Goal: Transaction & Acquisition: Purchase product/service

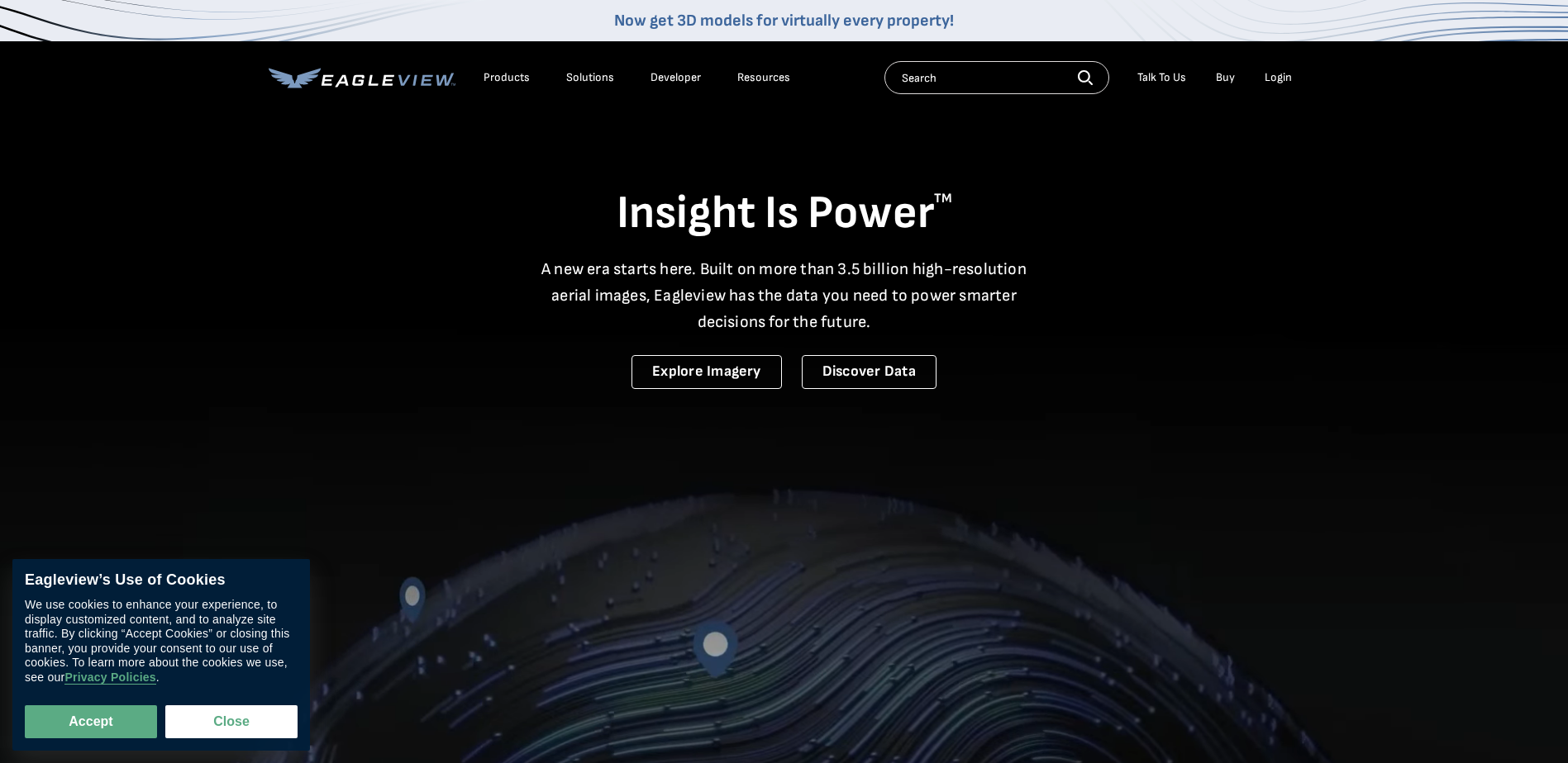
click at [1276, 80] on div "Login" at bounding box center [1278, 77] width 27 height 15
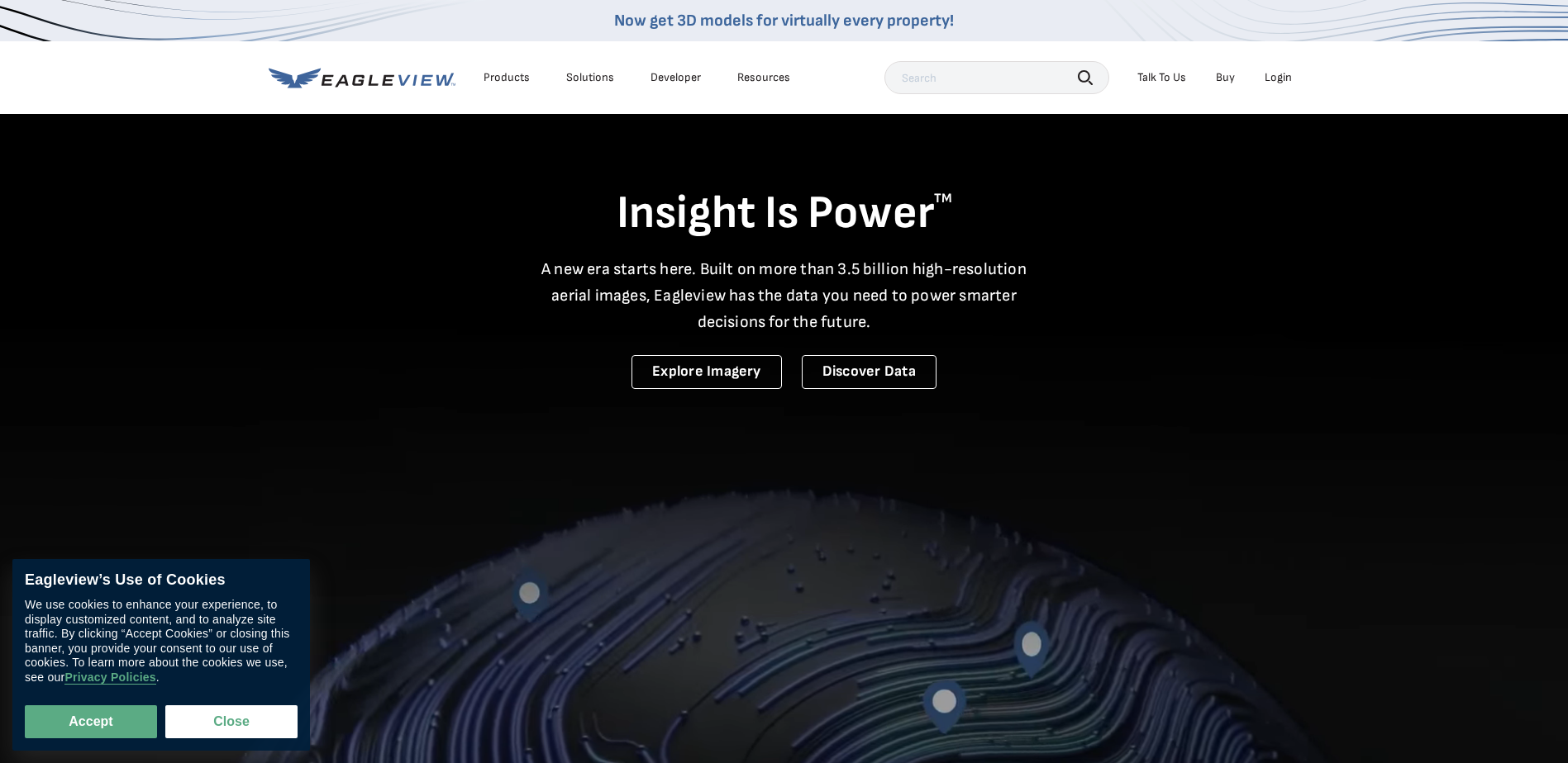
click at [1287, 76] on div "Login" at bounding box center [1278, 77] width 27 height 15
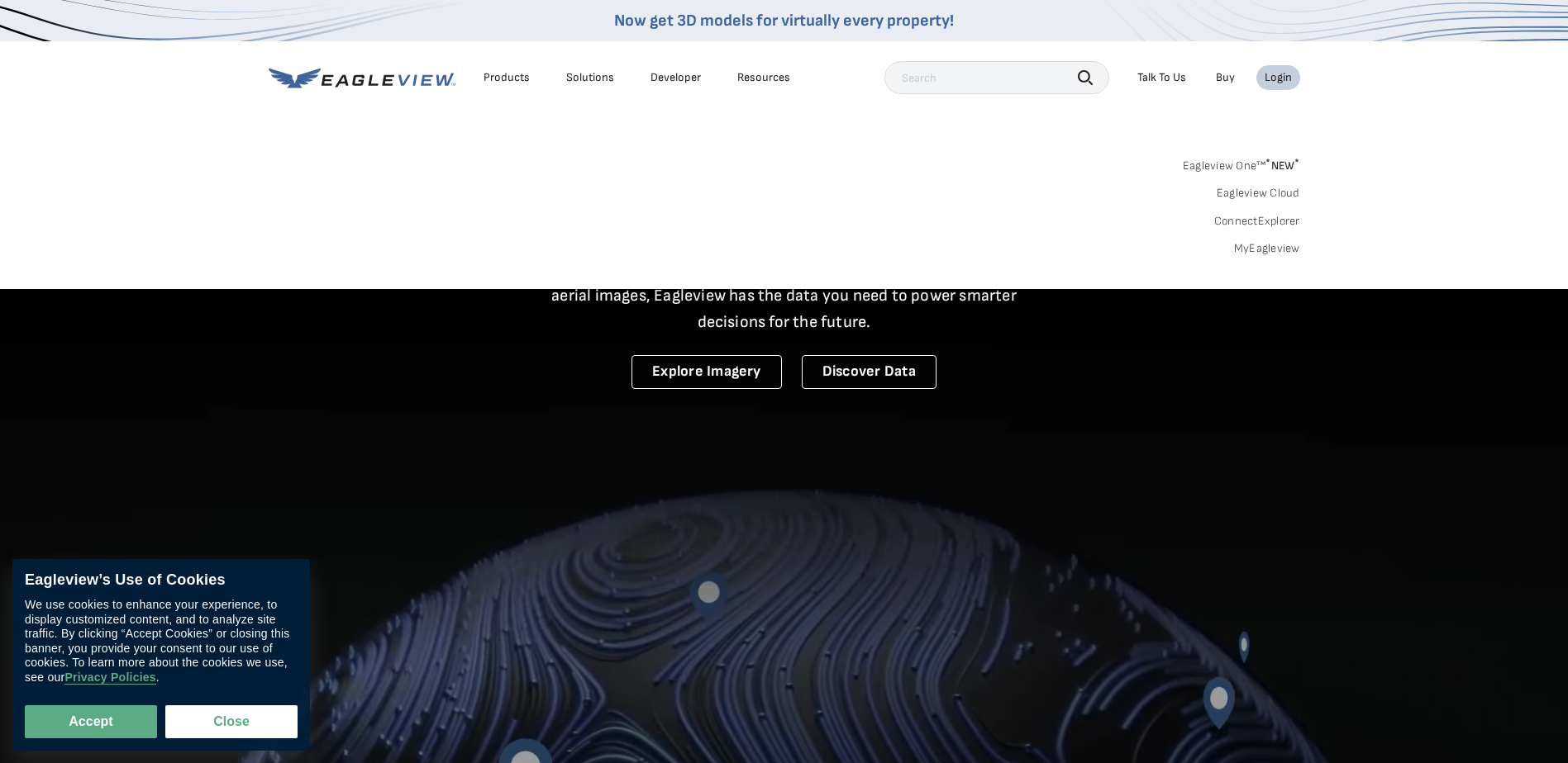
click at [1270, 248] on link "MyEagleview" at bounding box center [1266, 248] width 66 height 15
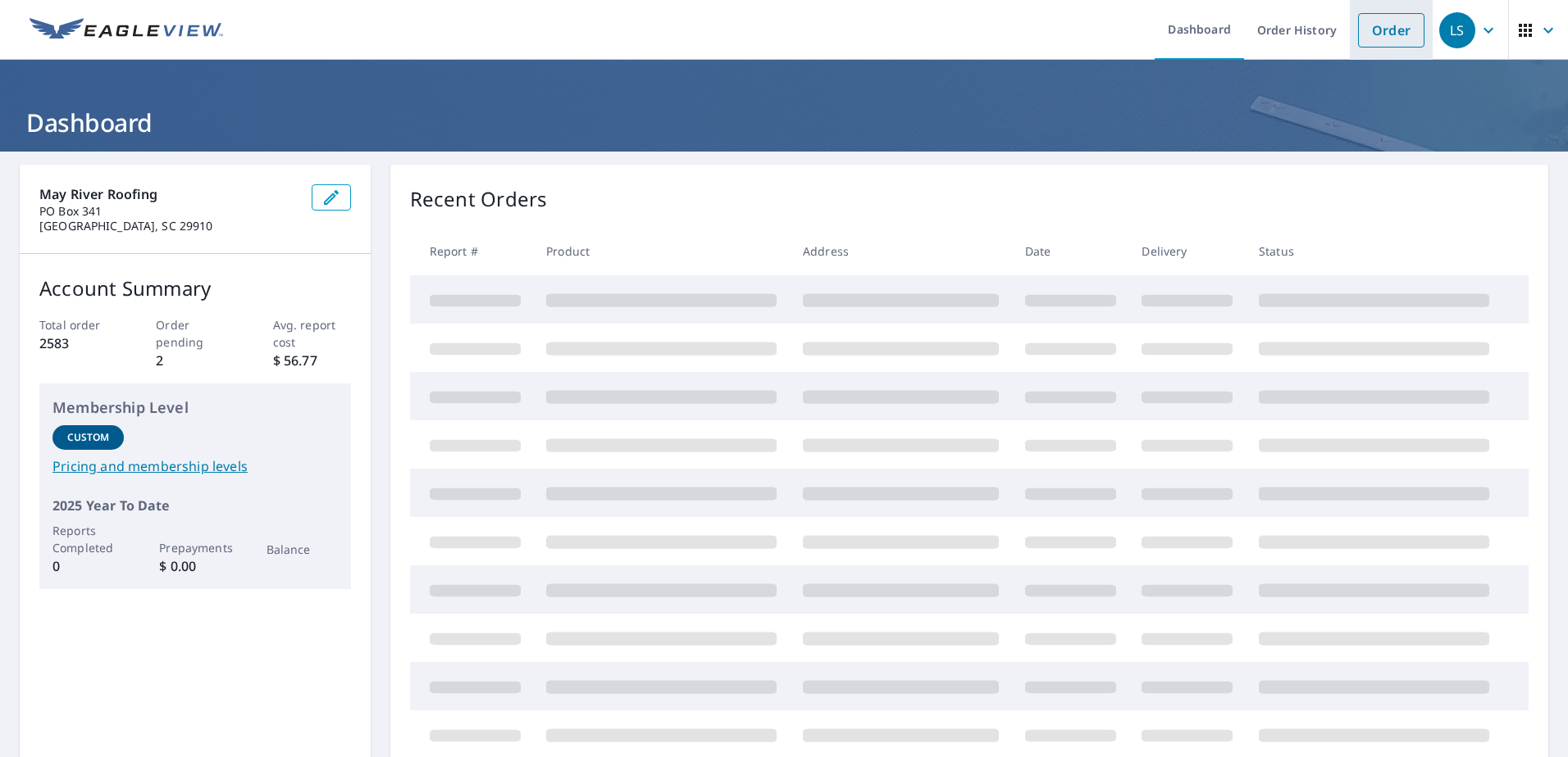
click at [1364, 40] on link "Order" at bounding box center [1391, 30] width 66 height 35
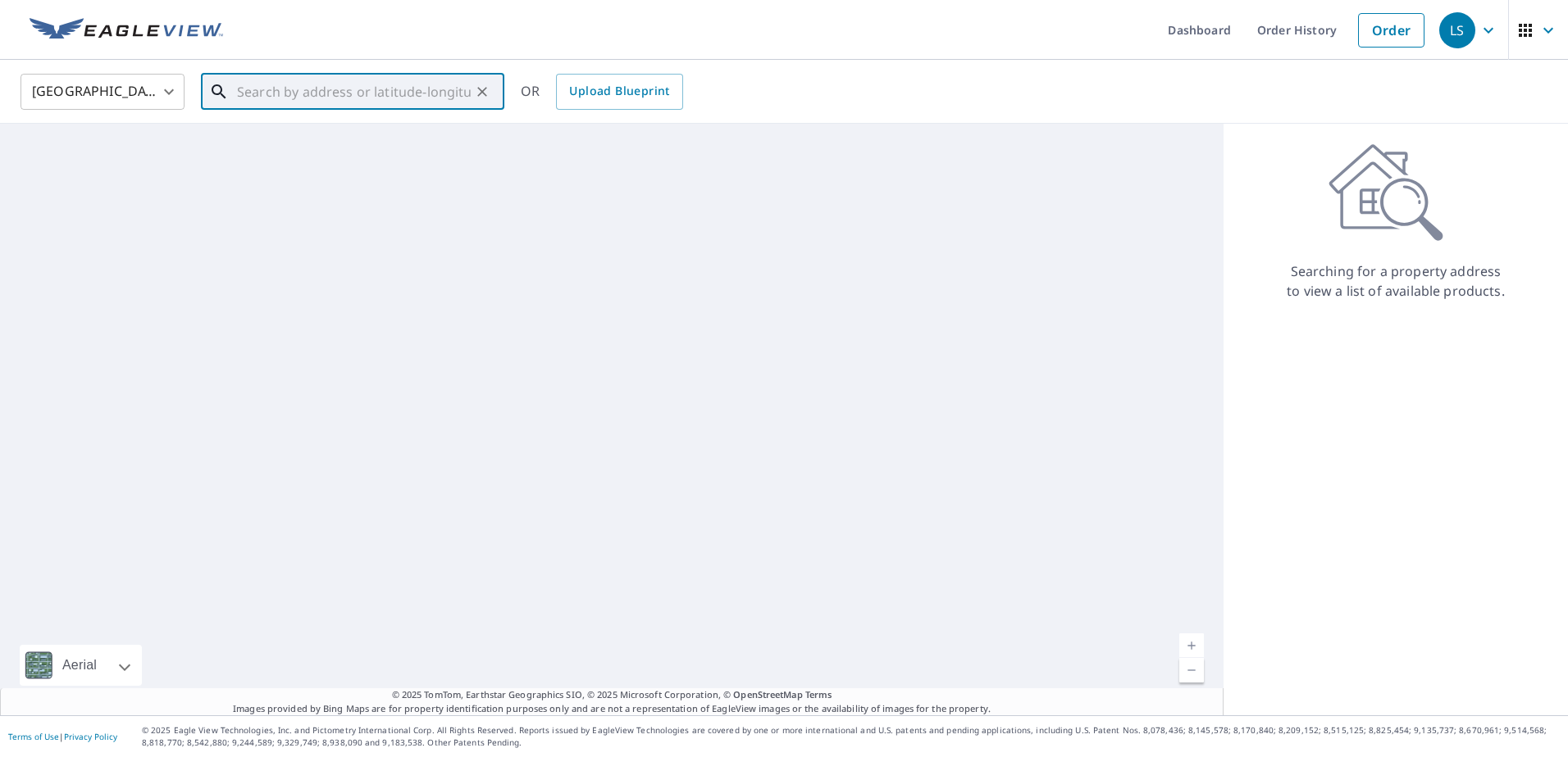
click at [424, 77] on input "text" at bounding box center [353, 91] width 233 height 46
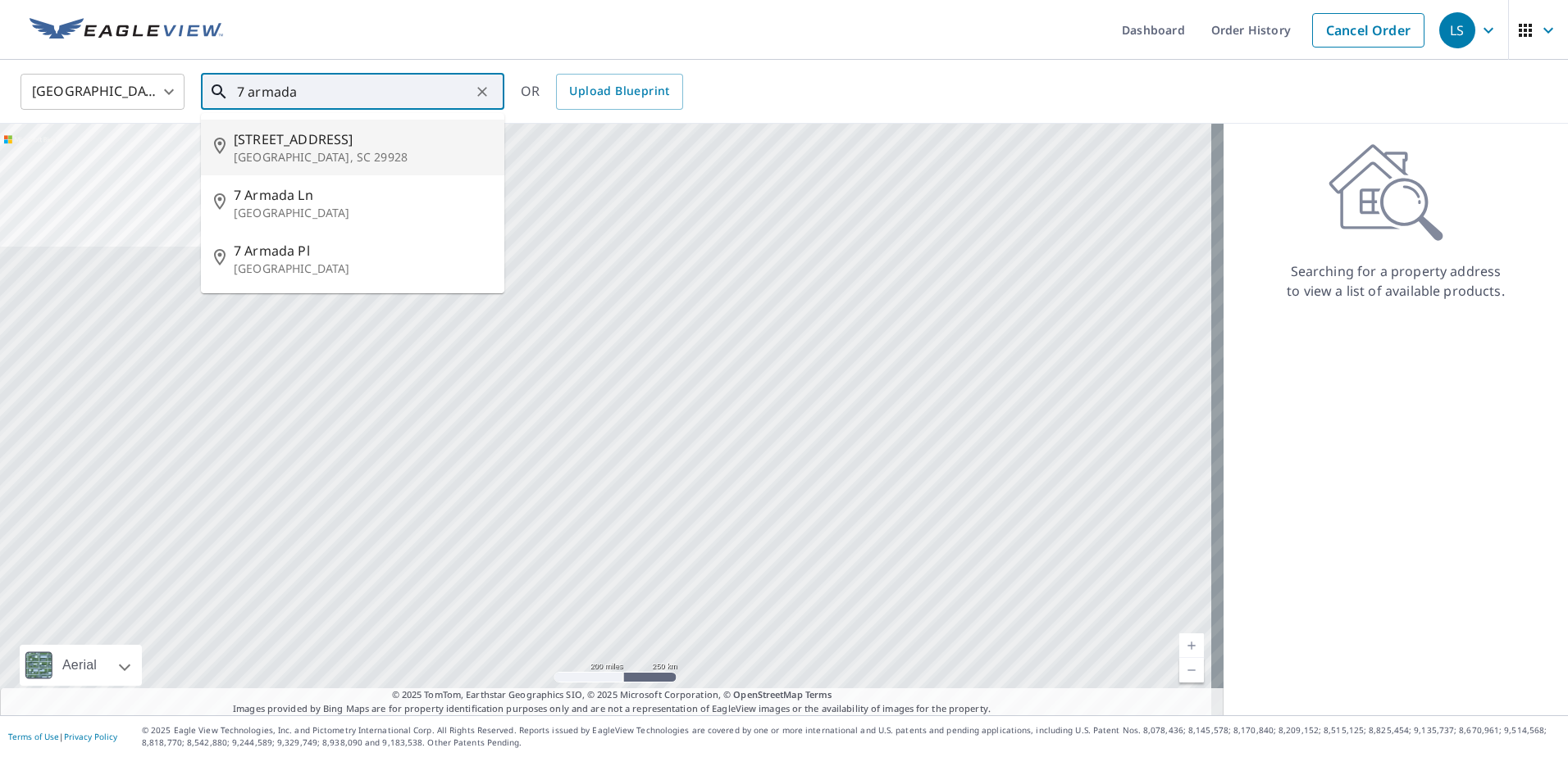
click at [377, 142] on span "[STREET_ADDRESS]" at bounding box center [362, 139] width 258 height 20
type input "[STREET_ADDRESS]"
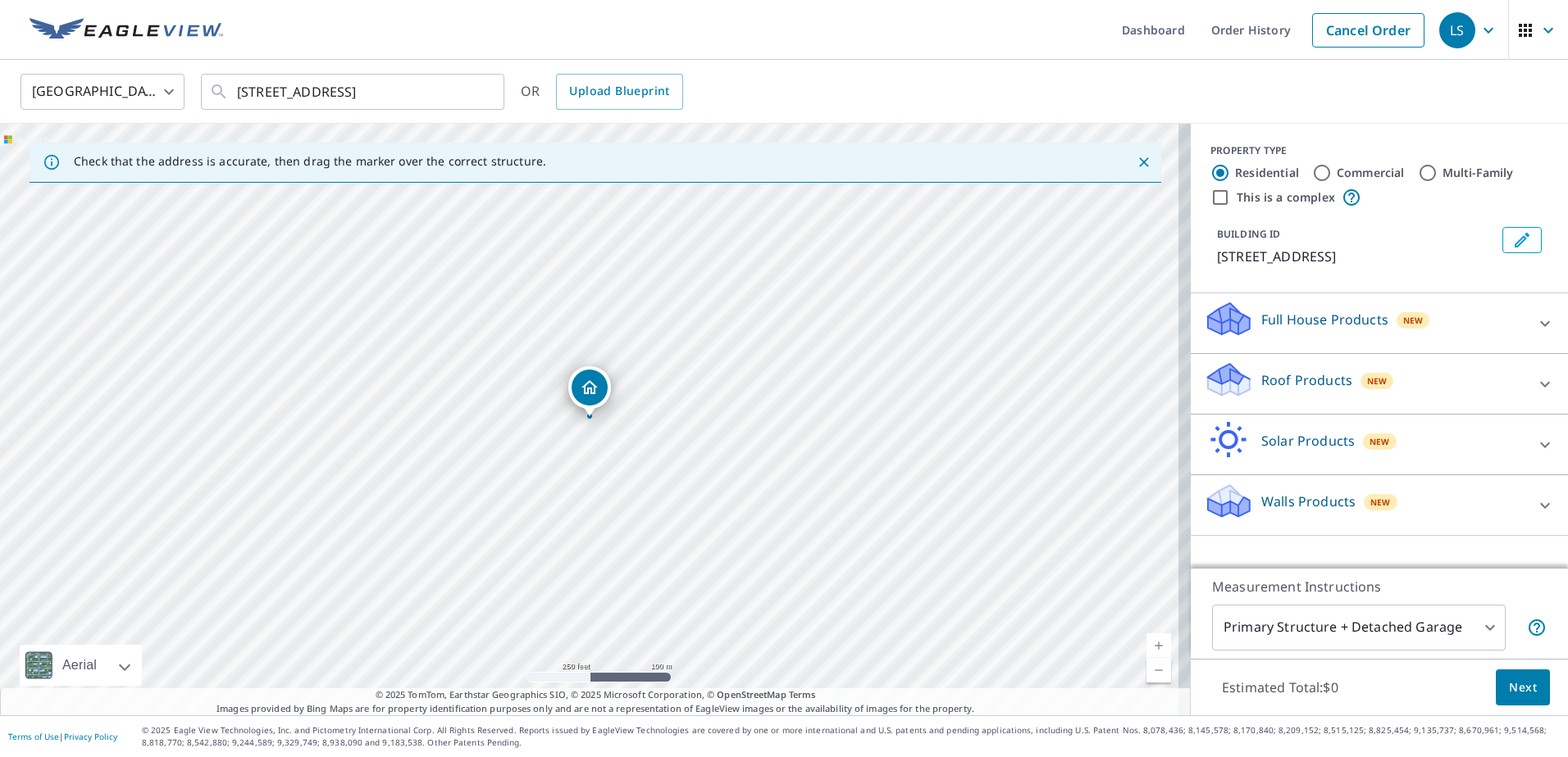
click at [1309, 395] on div "Roof Products New" at bounding box center [1364, 384] width 321 height 47
